Goal: Find specific page/section: Find specific page/section

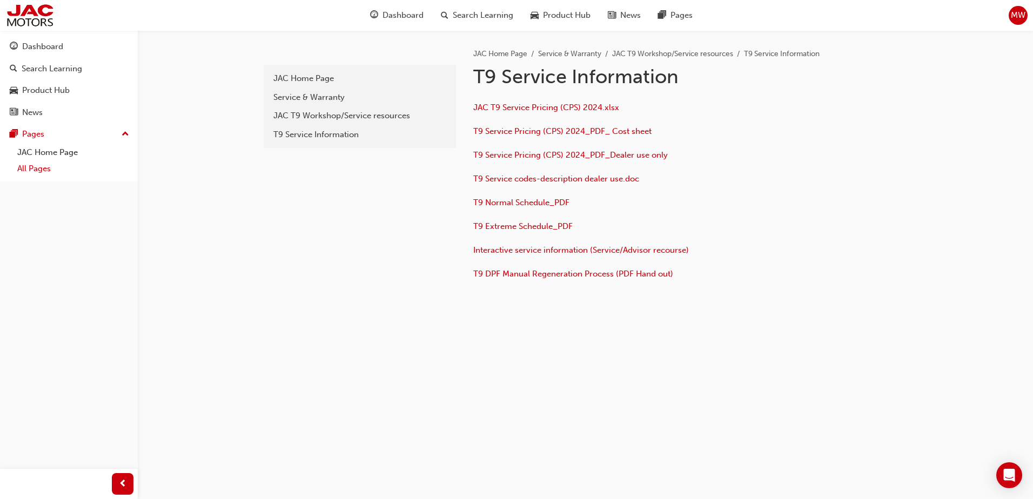
click at [38, 163] on link "All Pages" at bounding box center [73, 168] width 121 height 17
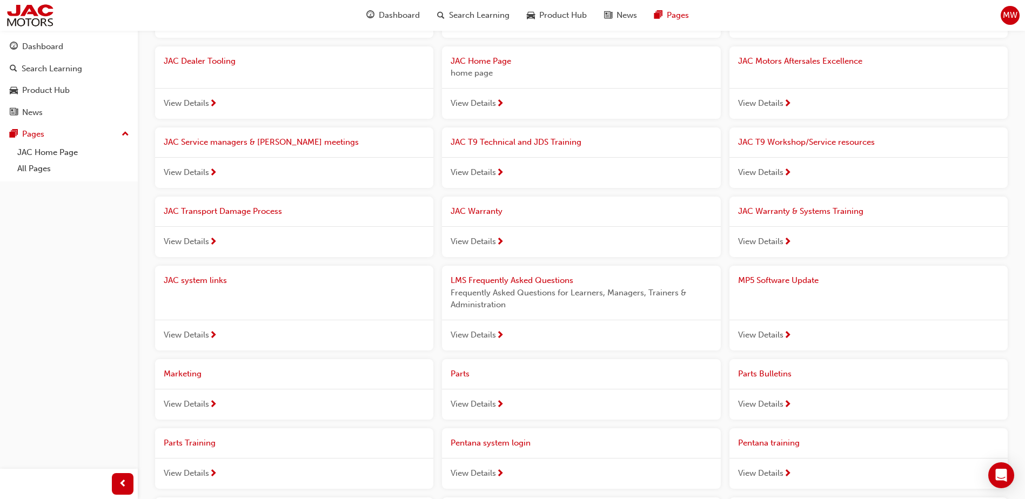
scroll to position [162, 0]
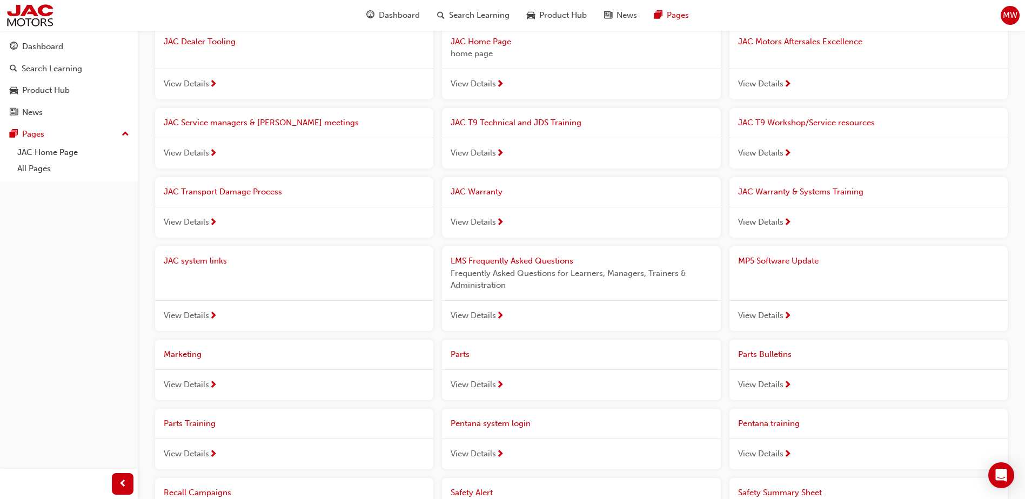
click at [467, 380] on span "View Details" at bounding box center [473, 385] width 45 height 12
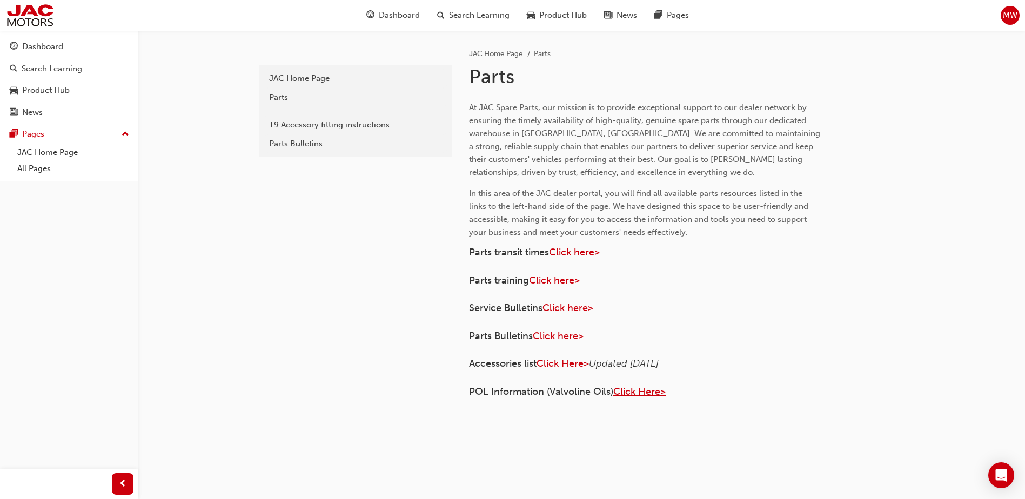
click at [625, 395] on span "Click Here>" at bounding box center [639, 392] width 52 height 12
